Goal: Information Seeking & Learning: Learn about a topic

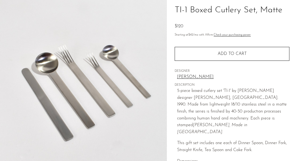
scroll to position [43, 0]
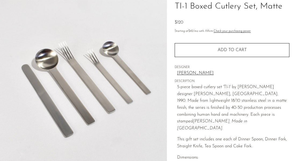
click at [223, 78] on div "Home Collections TI-1 Boxed Cutlery Set, Matte $120 Starting at $42 /mo with Af…" at bounding box center [231, 106] width 115 height 250
click at [203, 74] on link "[PERSON_NAME]" at bounding box center [233, 73] width 112 height 7
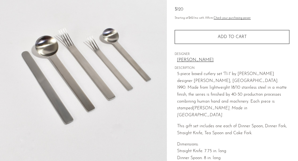
scroll to position [0, 0]
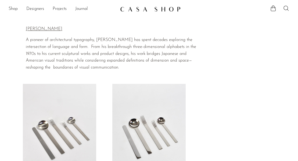
drag, startPoint x: 67, startPoint y: 27, endPoint x: 25, endPoint y: 28, distance: 42.7
click at [25, 28] on section "Home Collections [PERSON_NAME] [PERSON_NAME] A pioneer of architectural typogra…" at bounding box center [149, 45] width 298 height 52
copy div "Home Collections [PERSON_NAME] [PERSON_NAME]"
